Goal: Task Accomplishment & Management: Use online tool/utility

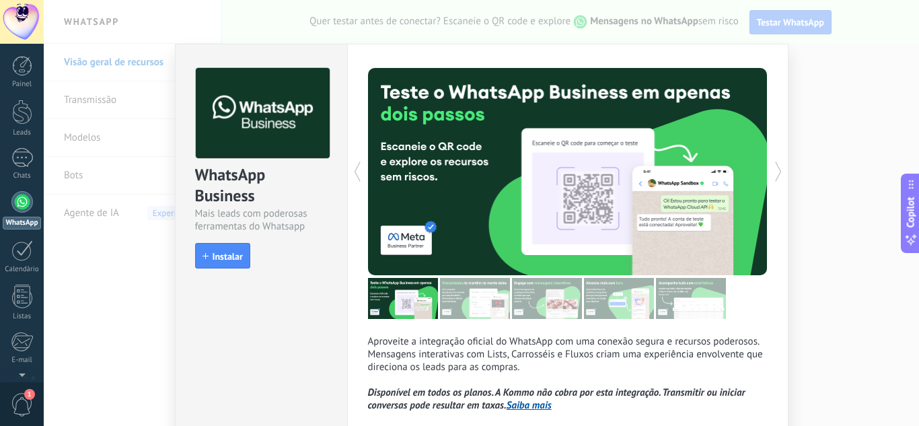
click at [841, 69] on div "WhatsApp Business Mais leads com poderosas ferramentas do Whatsapp install Inst…" at bounding box center [482, 213] width 876 height 426
click at [238, 256] on span "Instalar" at bounding box center [228, 256] width 30 height 9
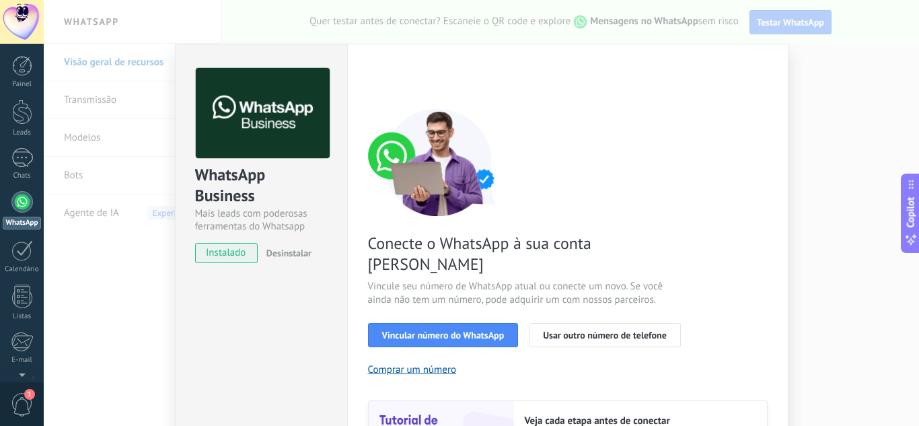
scroll to position [135, 0]
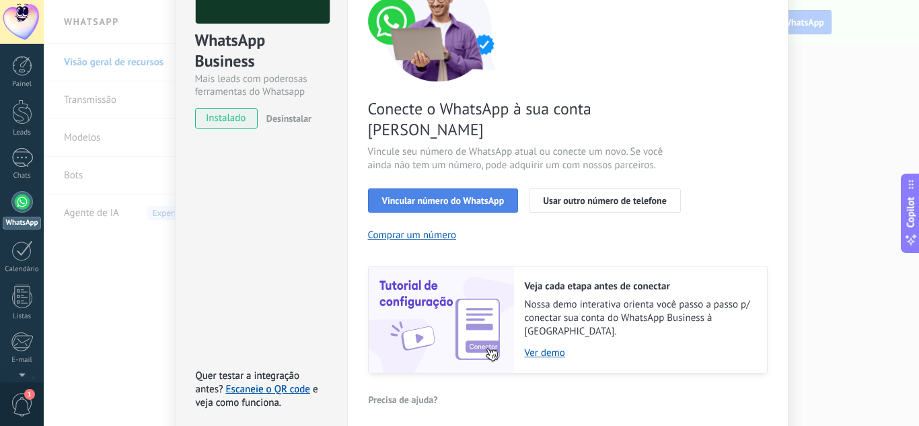
click at [428, 196] on span "Vincular número do WhatsApp" at bounding box center [443, 200] width 122 height 9
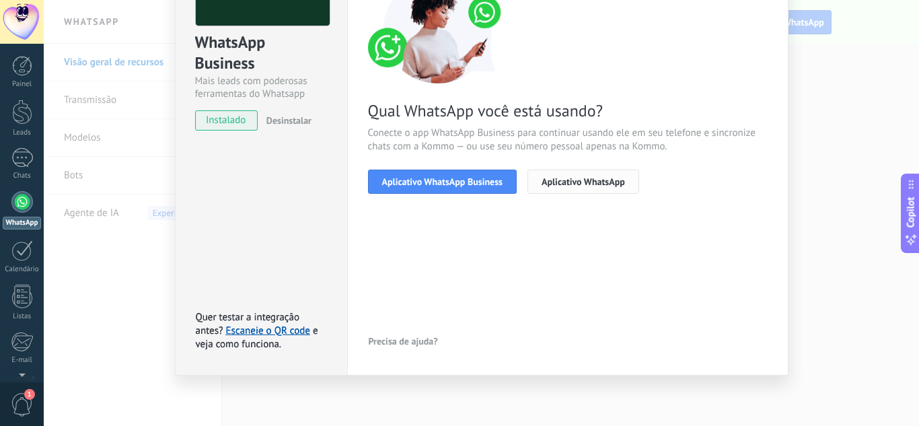
scroll to position [0, 0]
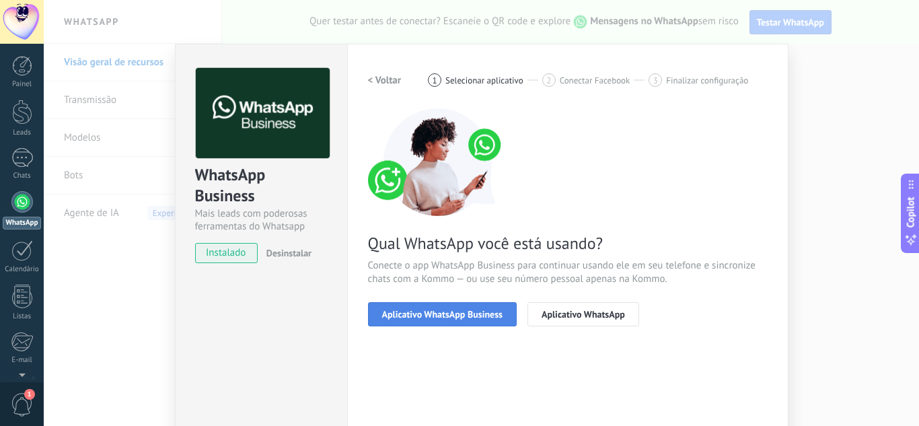
click at [469, 310] on span "Aplicativo WhatsApp Business" at bounding box center [442, 314] width 120 height 9
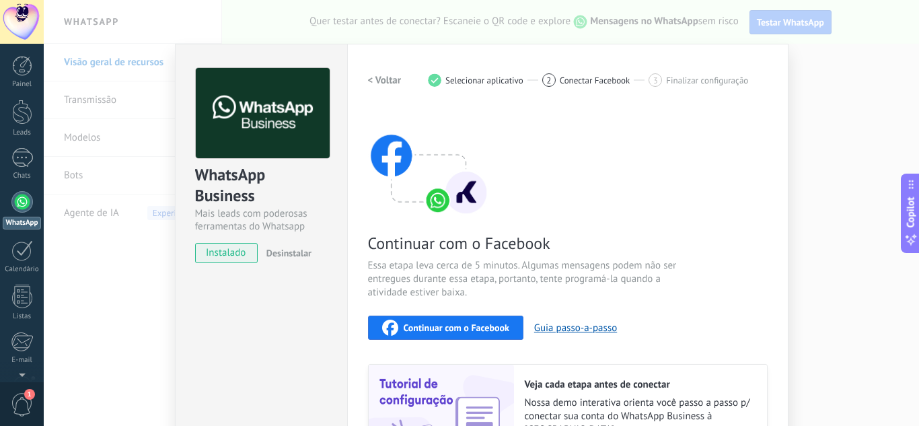
click at [853, 150] on div "WhatsApp Business Mais leads com poderosas ferramentas do Whatsapp instalado De…" at bounding box center [482, 213] width 876 height 426
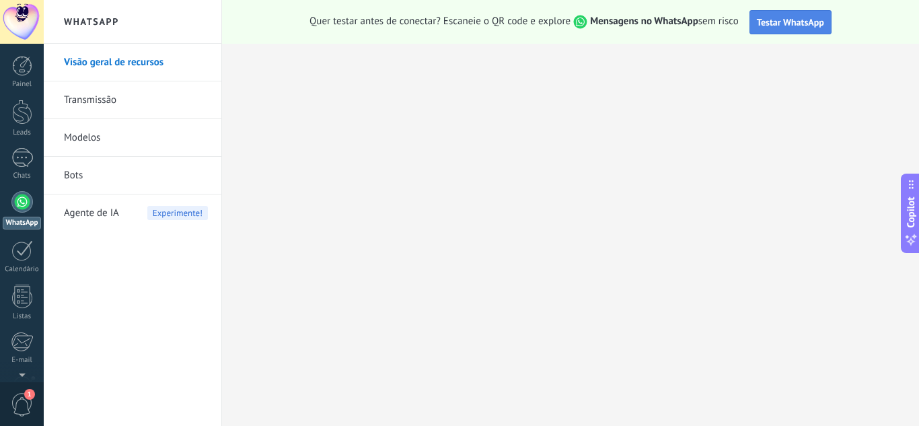
click at [784, 18] on span "Testar WhatsApp" at bounding box center [790, 22] width 67 height 12
